Goal: Task Accomplishment & Management: Manage account settings

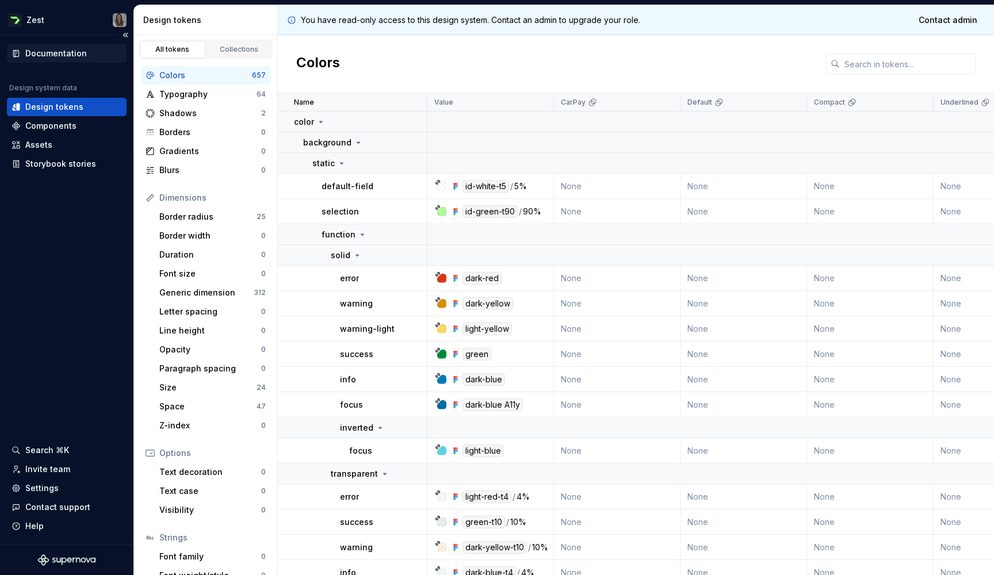
click at [60, 58] on div "Documentation" at bounding box center [56, 54] width 62 height 12
click at [45, 485] on div "Settings" at bounding box center [41, 488] width 33 height 12
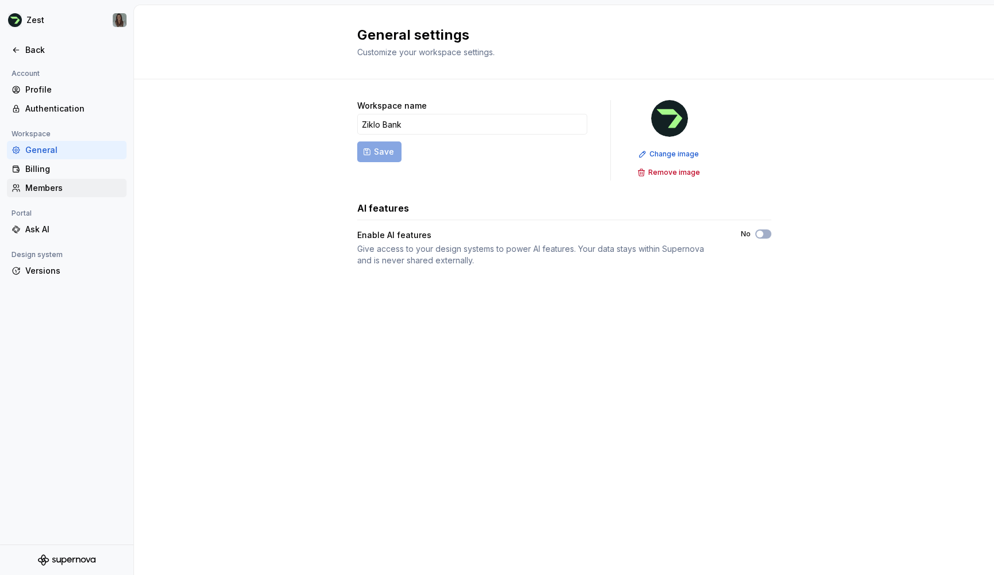
click at [50, 197] on div "Members" at bounding box center [67, 188] width 120 height 18
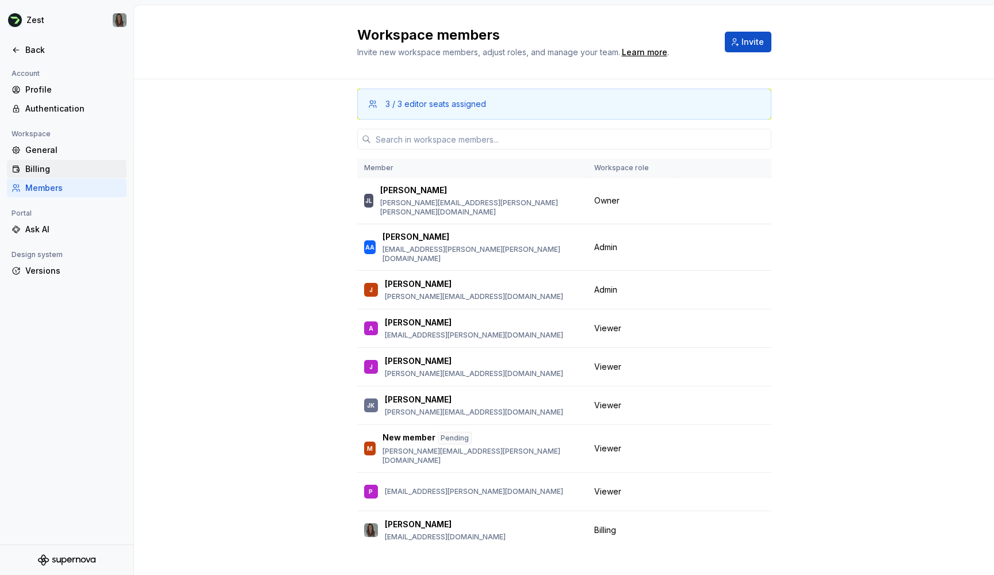
click at [50, 168] on div "Billing" at bounding box center [73, 169] width 97 height 12
